Goal: Task Accomplishment & Management: Manage account settings

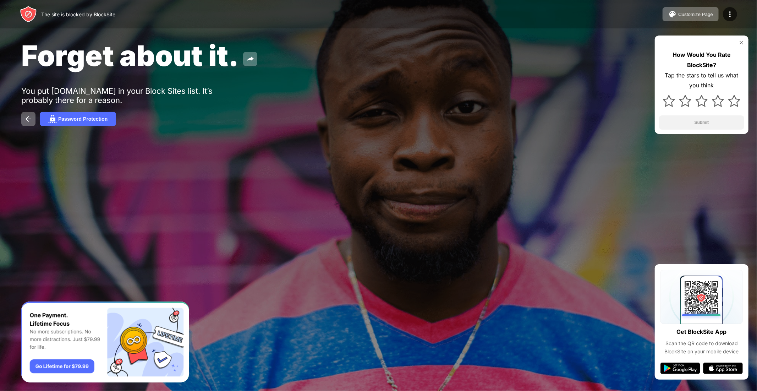
click at [735, 16] on div at bounding box center [729, 14] width 14 height 14
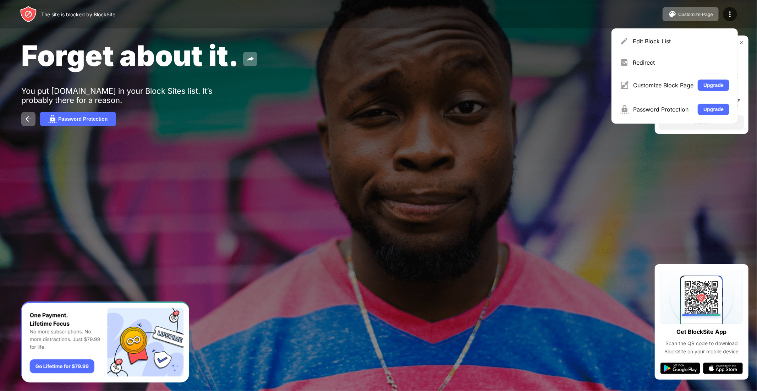
click at [649, 50] on div "Edit Block List Redirect Customize Block Page Upgrade Password Protection Upgra…" at bounding box center [674, 75] width 126 height 95
click at [648, 43] on div "Edit Block List" at bounding box center [680, 41] width 96 height 7
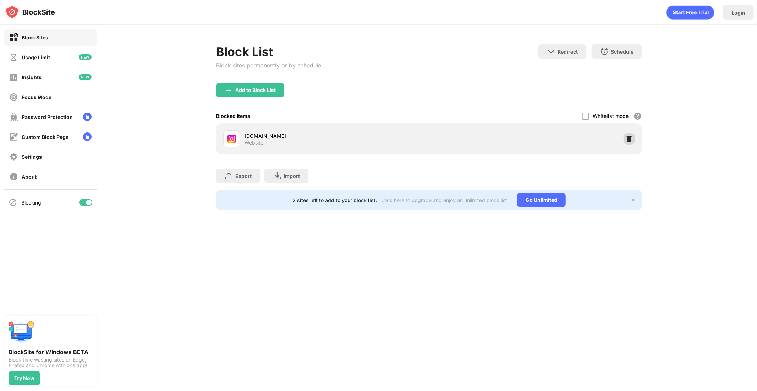
click at [630, 140] on img at bounding box center [628, 138] width 7 height 7
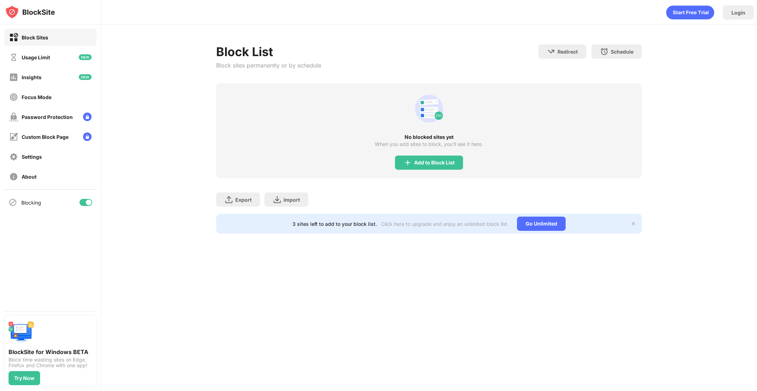
click at [428, 166] on div "Add to Block List" at bounding box center [429, 162] width 68 height 14
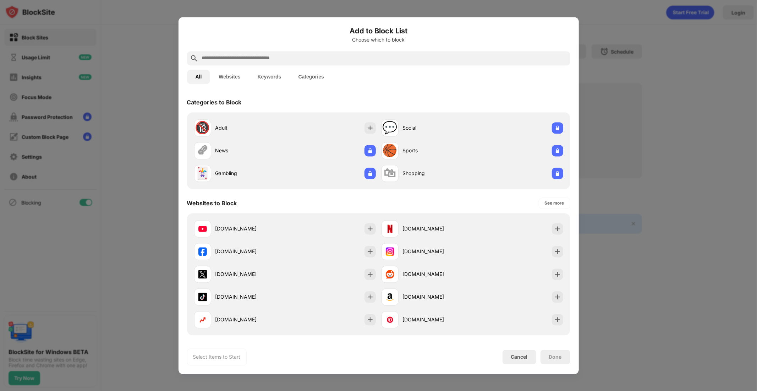
click at [326, 57] on input "text" at bounding box center [384, 58] width 366 height 9
paste input "**********"
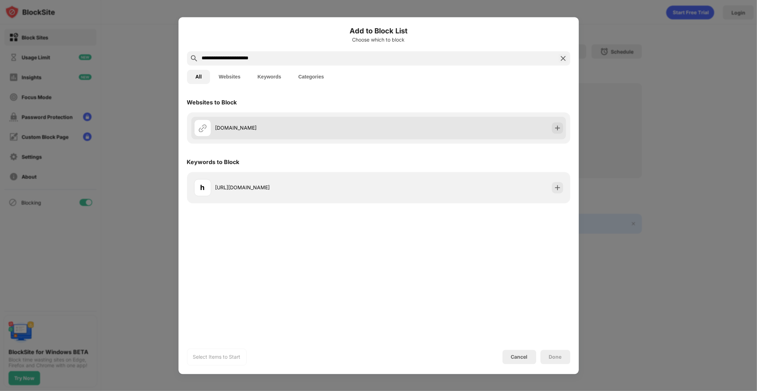
type input "**********"
drag, startPoint x: 559, startPoint y: 125, endPoint x: 559, endPoint y: 135, distance: 9.9
click at [559, 126] on img at bounding box center [557, 127] width 7 height 7
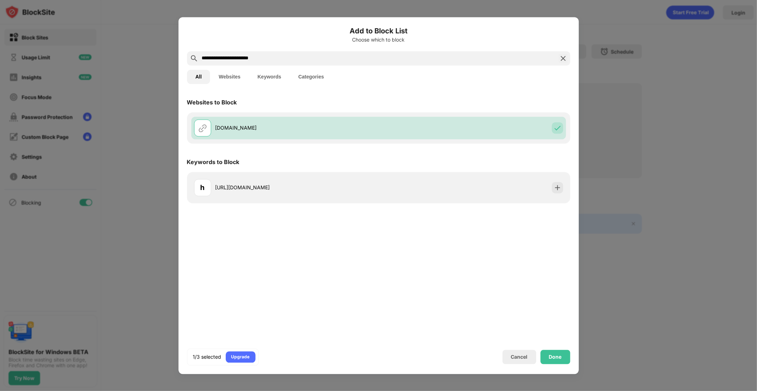
click at [548, 354] on div "Done" at bounding box center [555, 356] width 30 height 14
